Goal: Communication & Community: Answer question/provide support

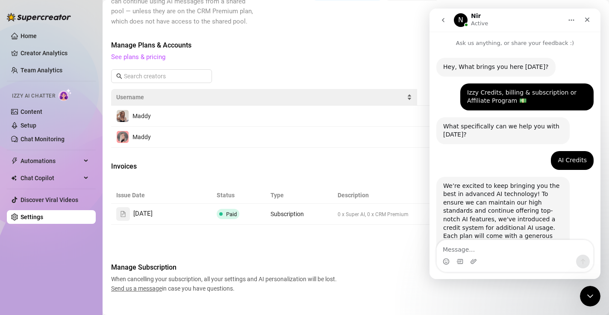
scroll to position [696, 0]
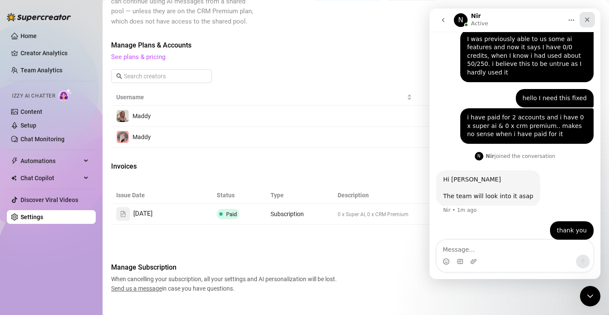
click at [587, 18] on icon "Close" at bounding box center [587, 19] width 7 height 7
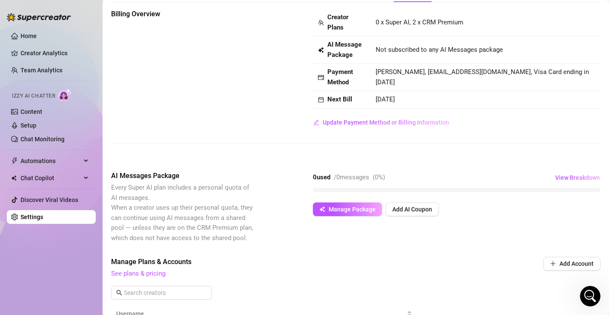
scroll to position [41, 0]
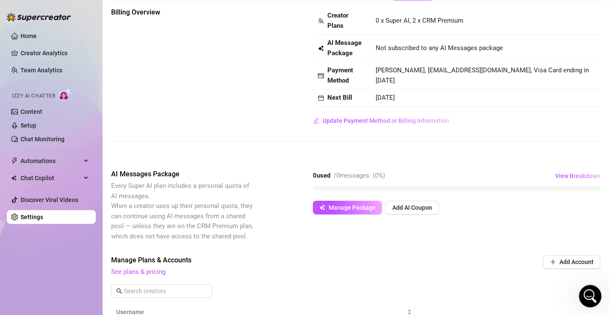
click at [584, 297] on icon "Open Intercom Messenger" at bounding box center [589, 295] width 14 height 14
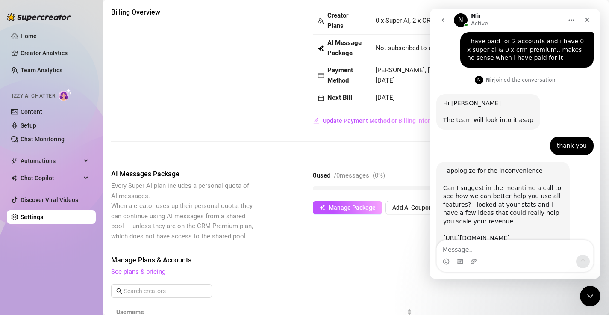
scroll to position [781, 0]
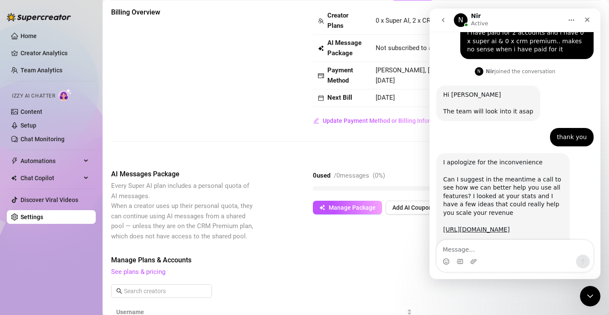
click at [480, 244] on textarea "Message…" at bounding box center [515, 247] width 156 height 15
click at [466, 226] on link "[URL][DOMAIN_NAME]" at bounding box center [476, 229] width 67 height 7
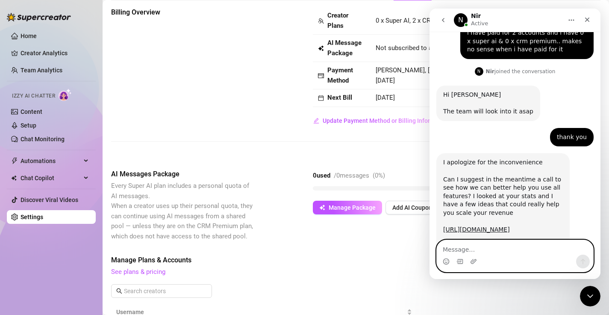
click at [484, 244] on textarea "Message…" at bounding box center [515, 247] width 156 height 15
type textarea "I can jump on a call now"
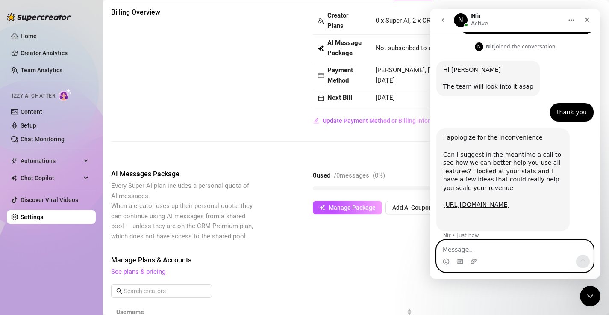
scroll to position [807, 0]
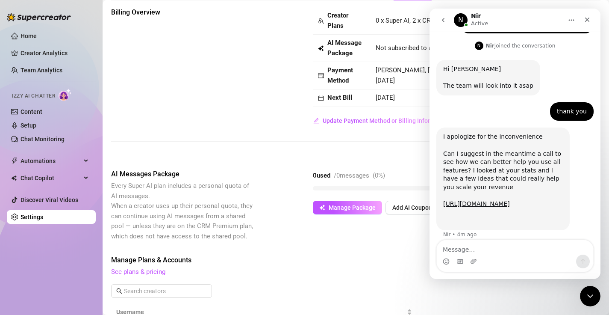
click at [469, 232] on div "Nir • 4m ago" at bounding box center [459, 234] width 33 height 5
drag, startPoint x: 495, startPoint y: 128, endPoint x: 496, endPoint y: 138, distance: 9.4
click at [496, 138] on div "I apologize for the inconvenience Can I suggest in the meantime a call to see h…" at bounding box center [503, 179] width 120 height 92
click at [296, 165] on div "Billing Overview Creator Plans 0 x Super AI, 2 x CRM Premium AI Message Package…" at bounding box center [356, 257] width 490 height 500
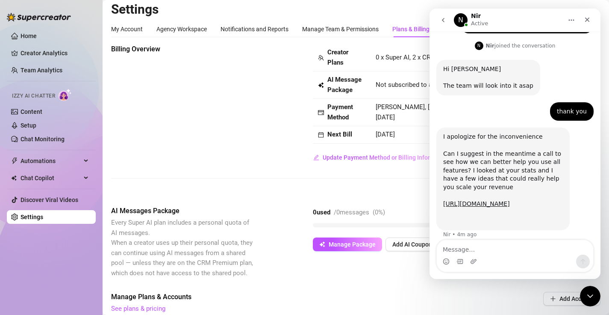
scroll to position [0, 0]
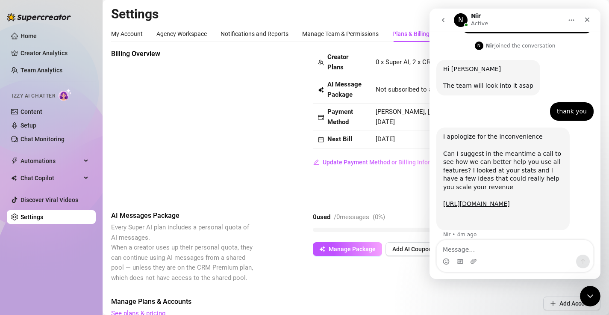
click at [198, 165] on div "Billing Overview Creator Plans 0 x Super AI, 2 x CRM Premium AI Message Package…" at bounding box center [356, 109] width 490 height 120
click at [296, 120] on div "Billing Overview Creator Plans 0 x Super AI, 2 x CRM Premium AI Message Package…" at bounding box center [356, 109] width 490 height 120
click at [237, 170] on div "Billing Overview Creator Plans 0 x Super AI, 2 x CRM Premium AI Message Package…" at bounding box center [356, 123] width 490 height 148
